Goal: Navigation & Orientation: Find specific page/section

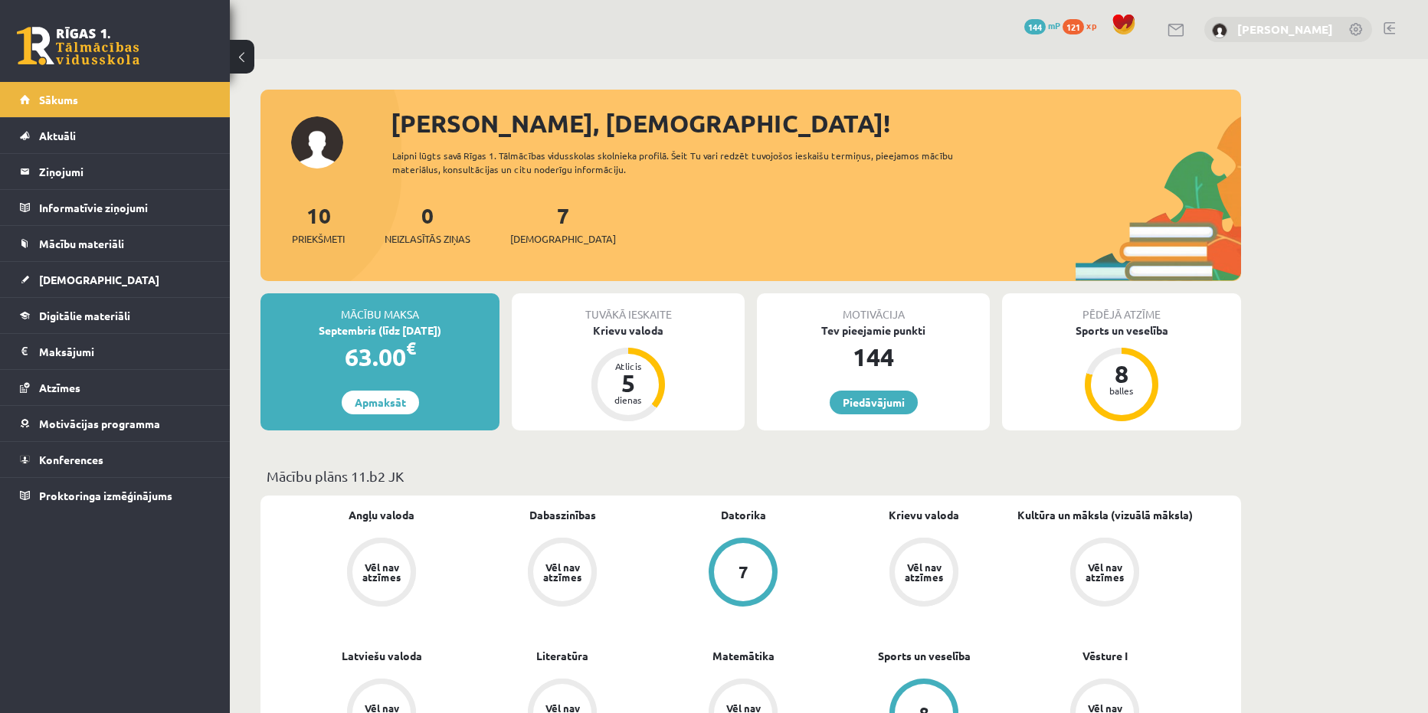
click at [1288, 27] on link "[PERSON_NAME]" at bounding box center [1285, 28] width 96 height 15
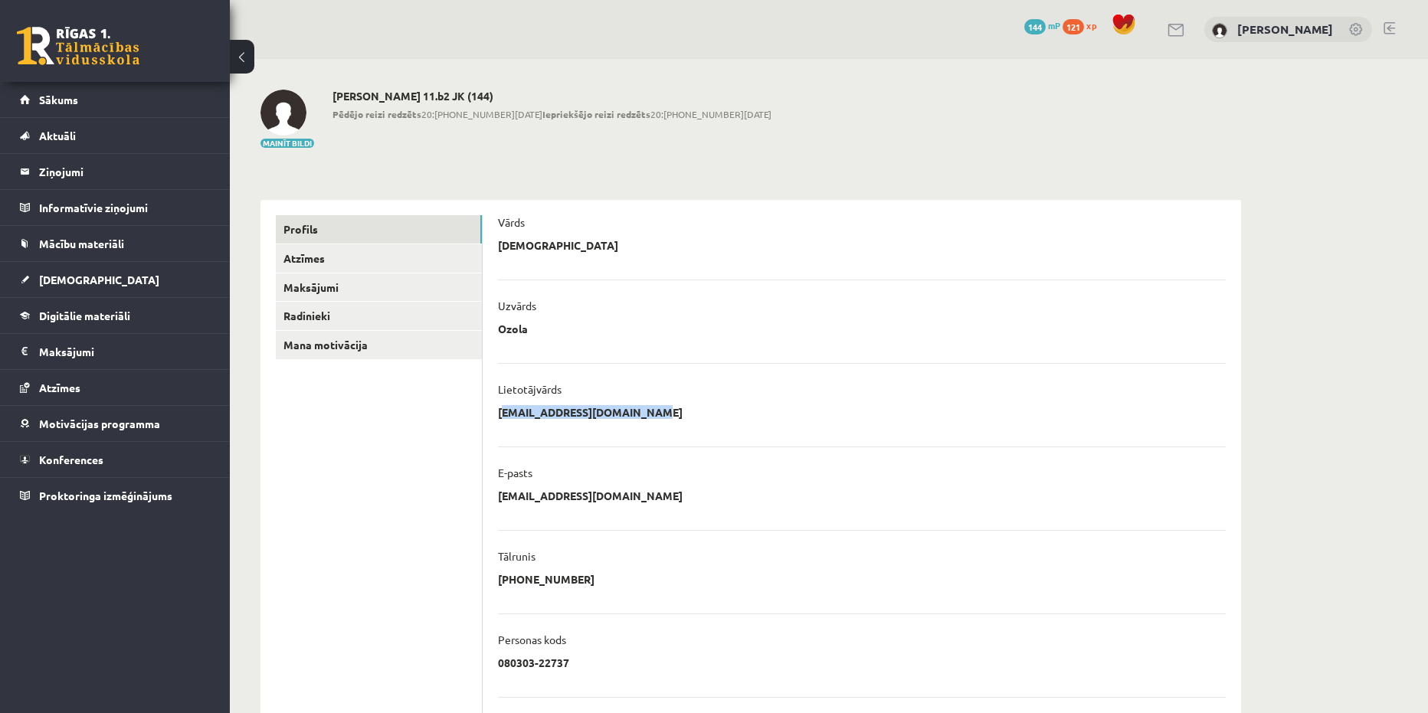
drag, startPoint x: 615, startPoint y: 408, endPoint x: 495, endPoint y: 415, distance: 119.7
click at [495, 415] on div "**********" at bounding box center [862, 546] width 759 height 693
copy p "kristianaozola5@gmail.com"
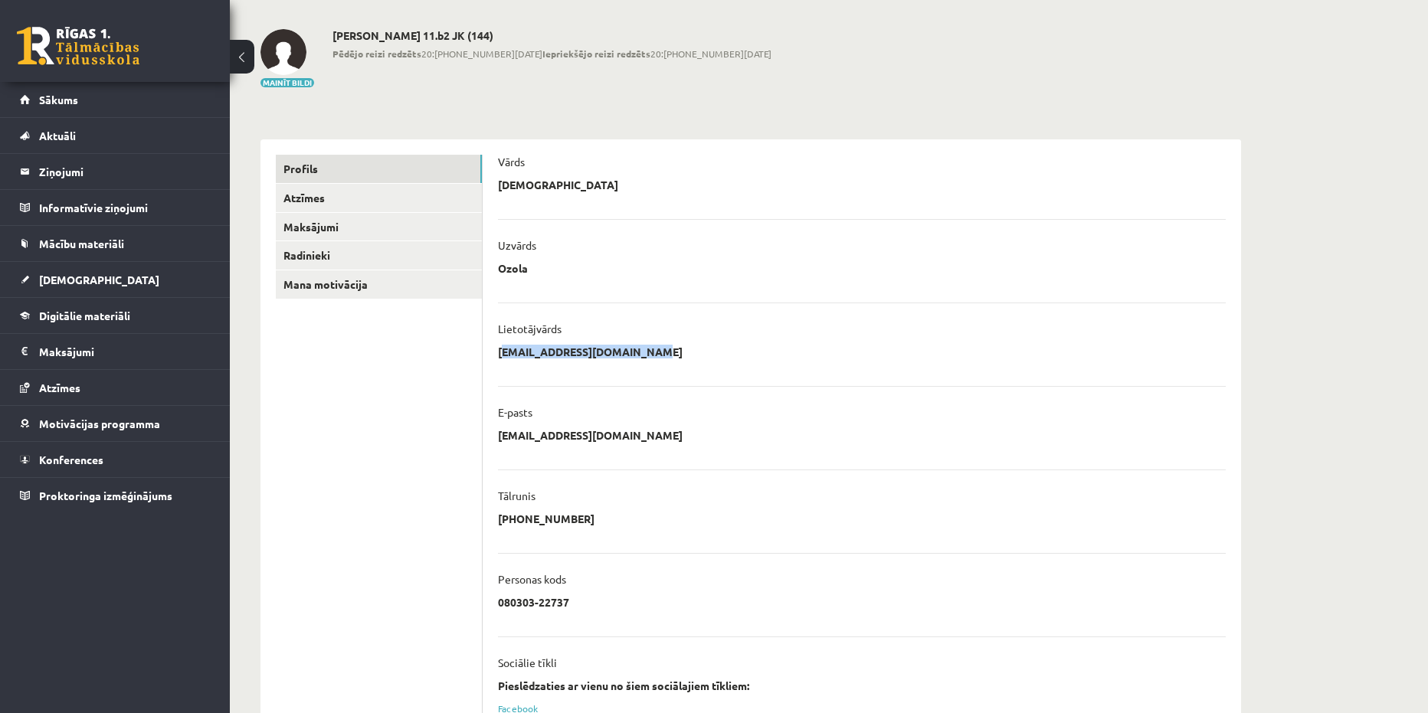
scroll to position [57, 0]
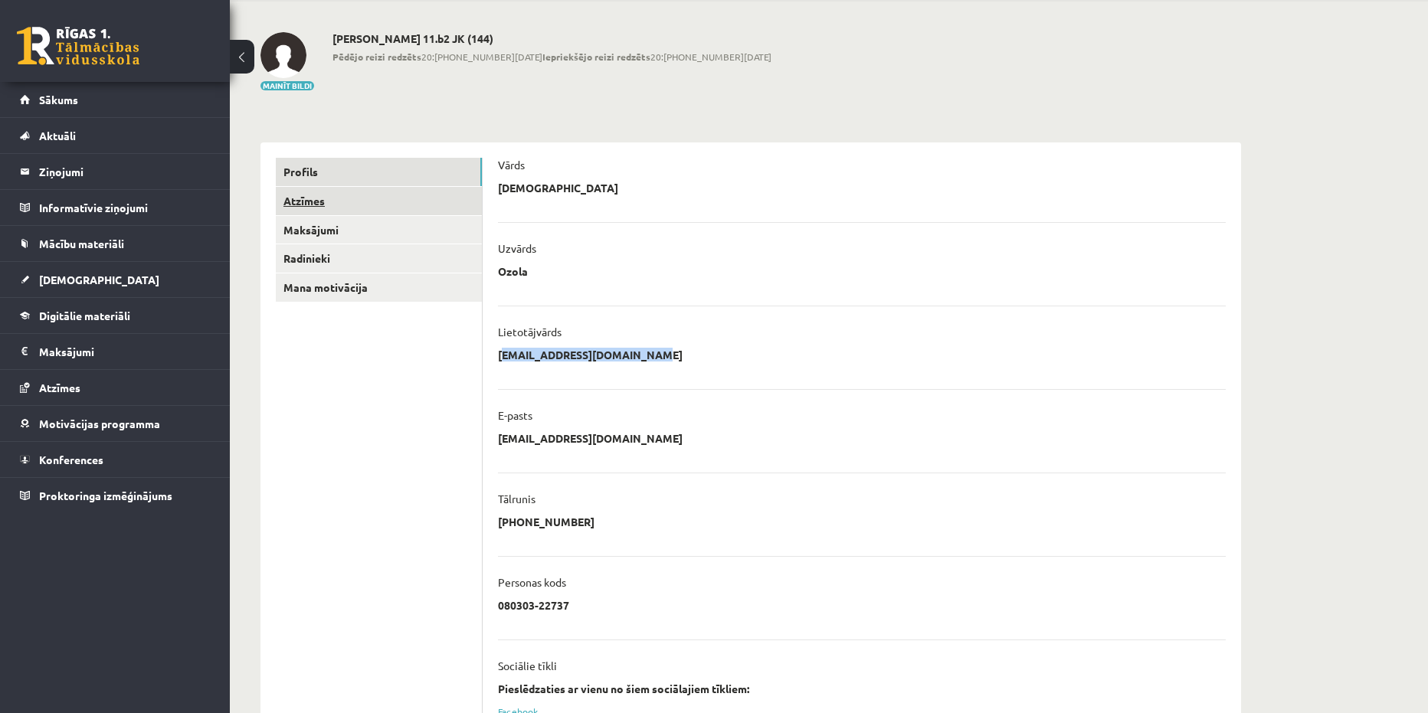
click at [348, 206] on link "Atzīmes" at bounding box center [379, 201] width 206 height 28
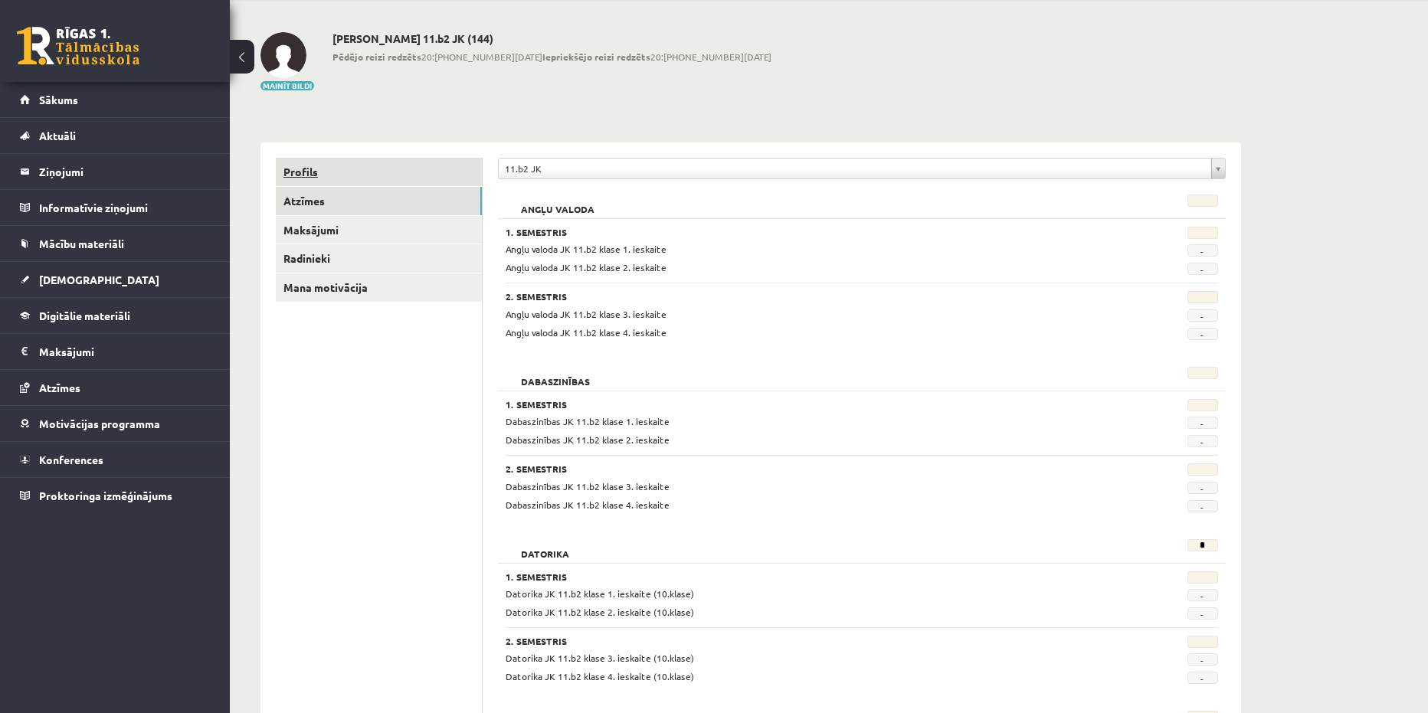
click at [344, 174] on link "Profils" at bounding box center [379, 172] width 206 height 28
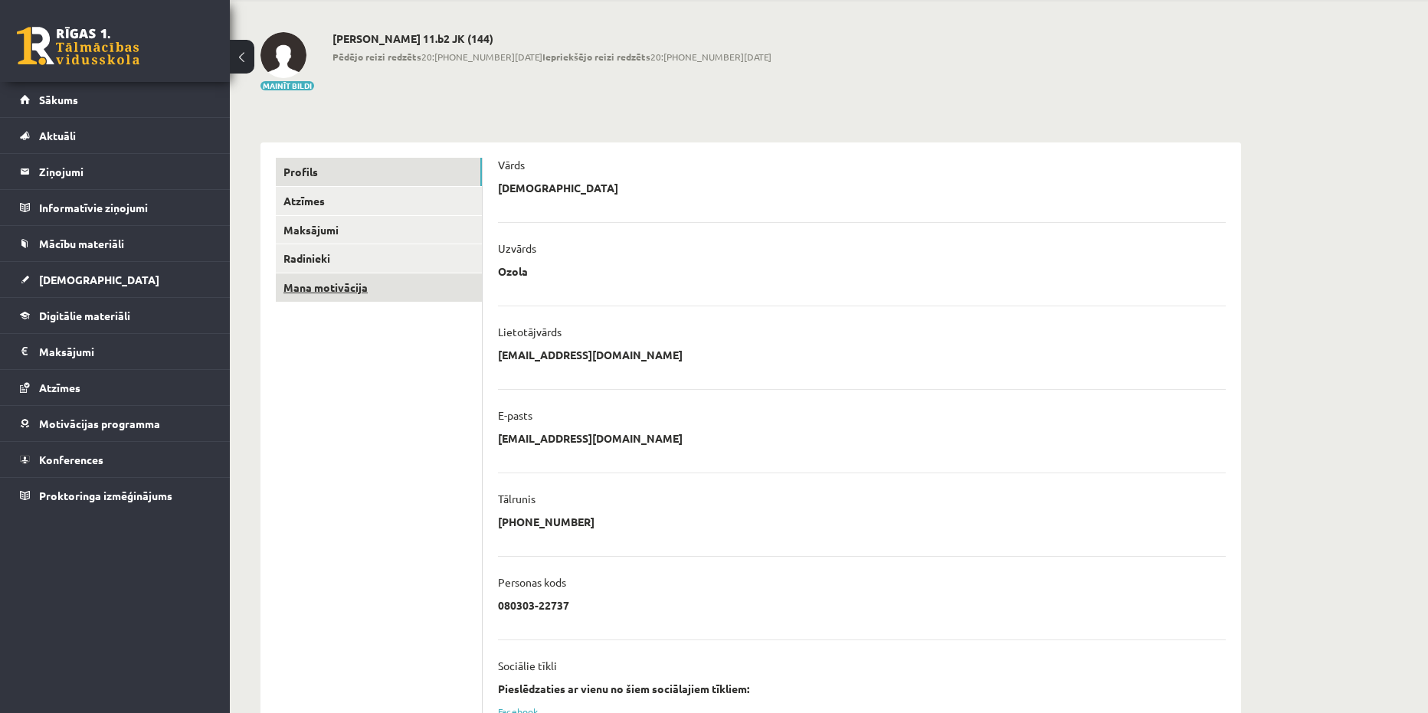
click at [410, 289] on link "Mana motivācija" at bounding box center [379, 288] width 206 height 28
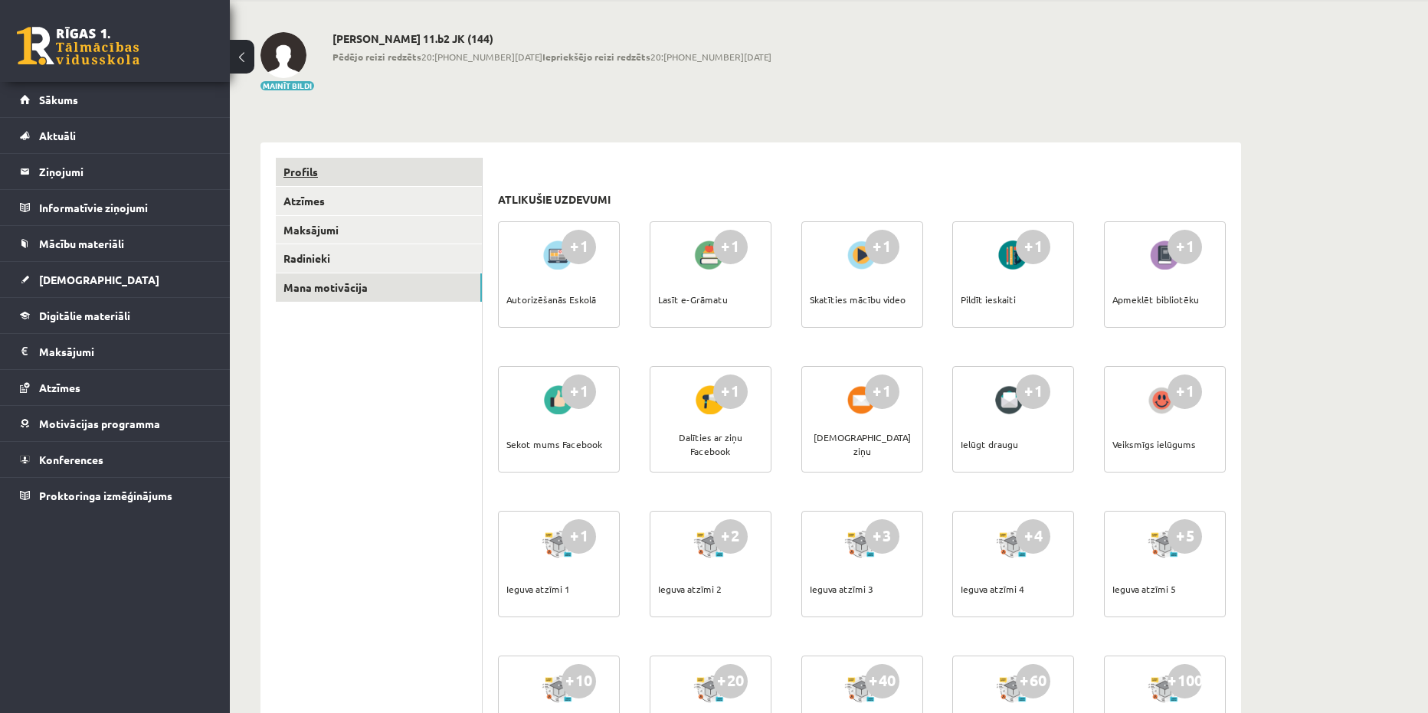
click at [449, 165] on link "Profils" at bounding box center [379, 172] width 206 height 28
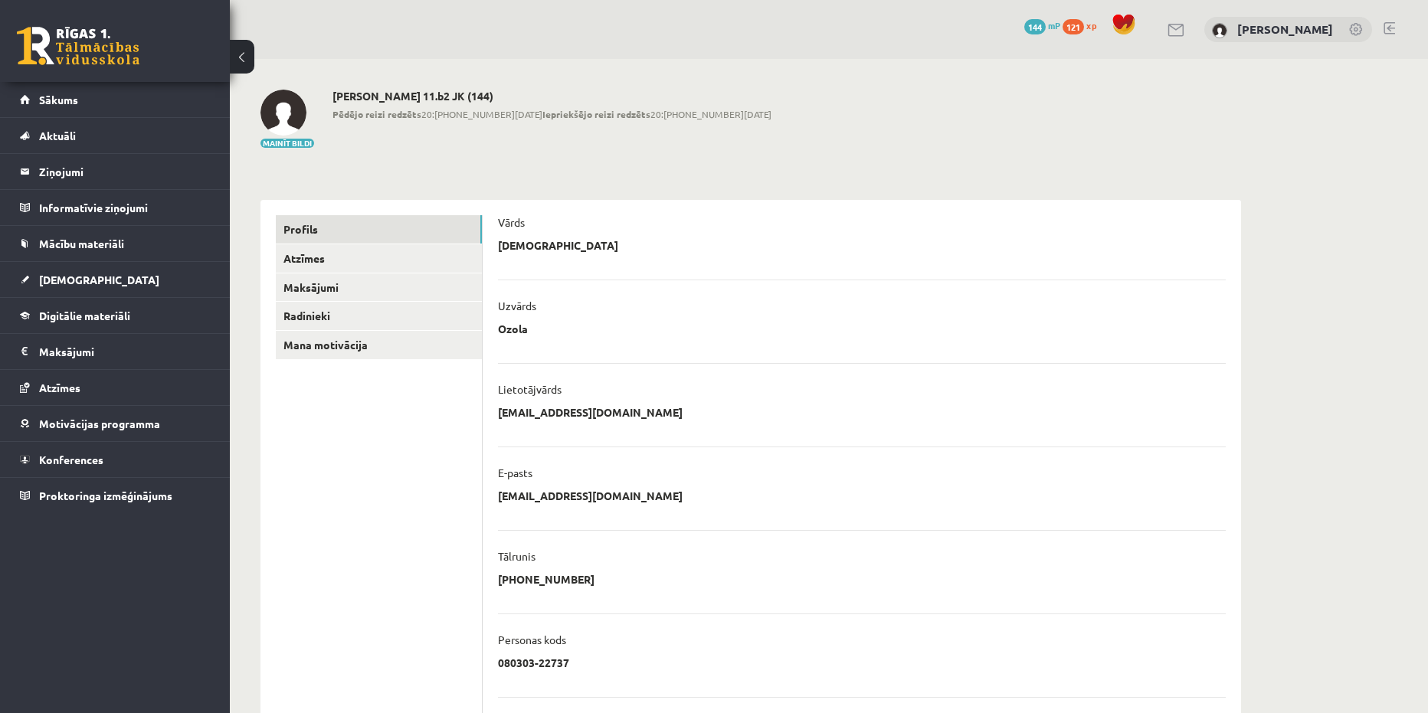
click at [1388, 29] on link at bounding box center [1389, 28] width 11 height 12
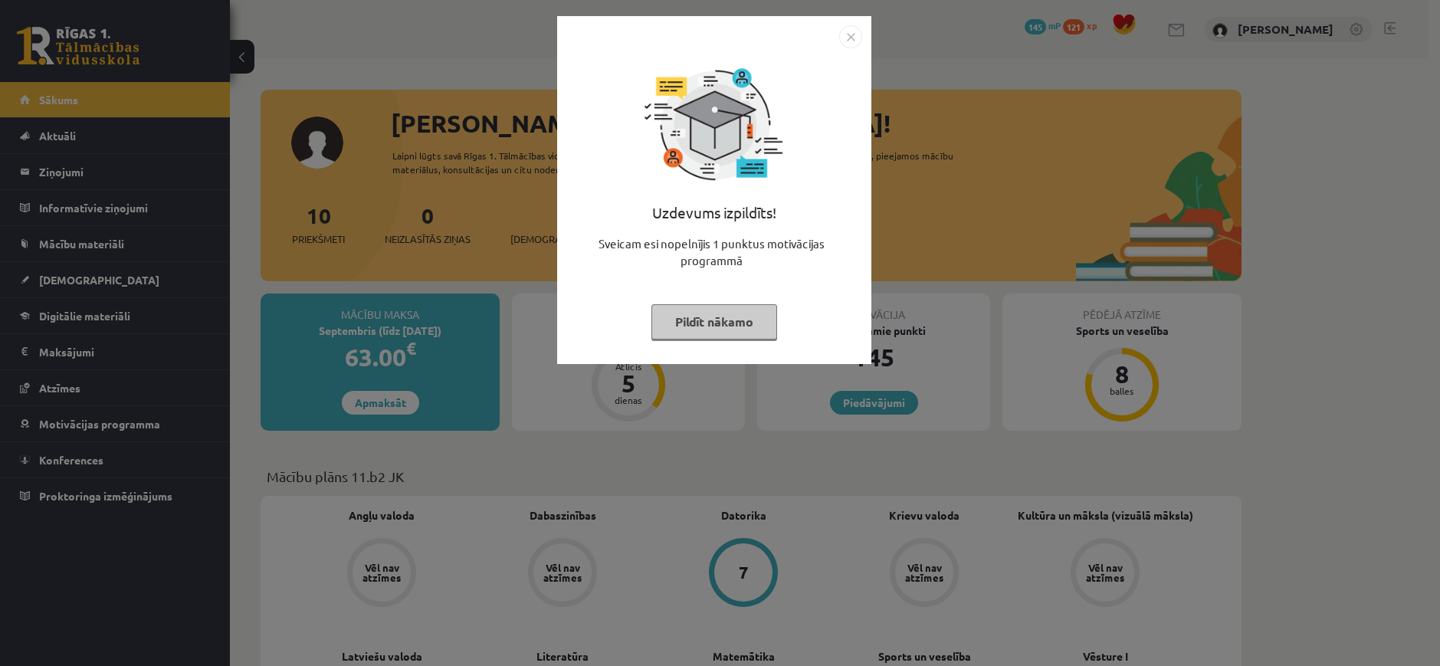
click at [857, 25] on img "Close" at bounding box center [850, 36] width 23 height 23
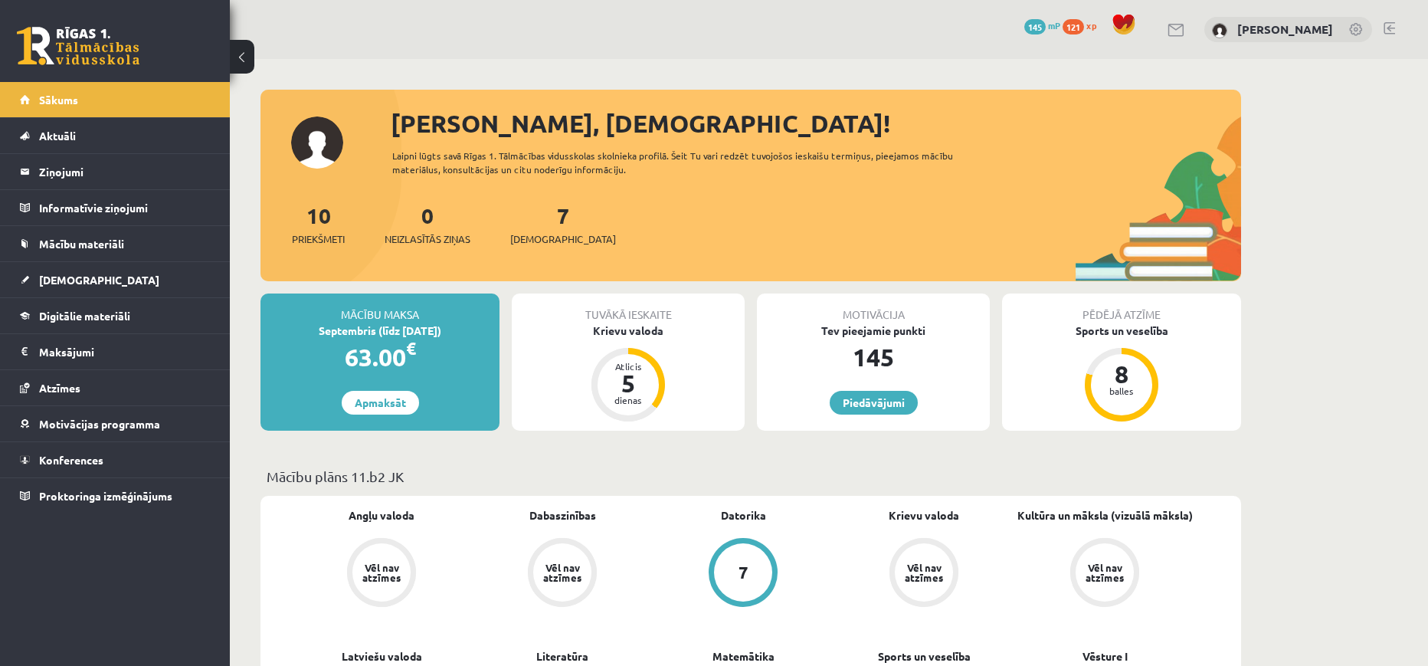
click at [1394, 27] on link at bounding box center [1389, 28] width 11 height 12
